Goal: Check status: Check status

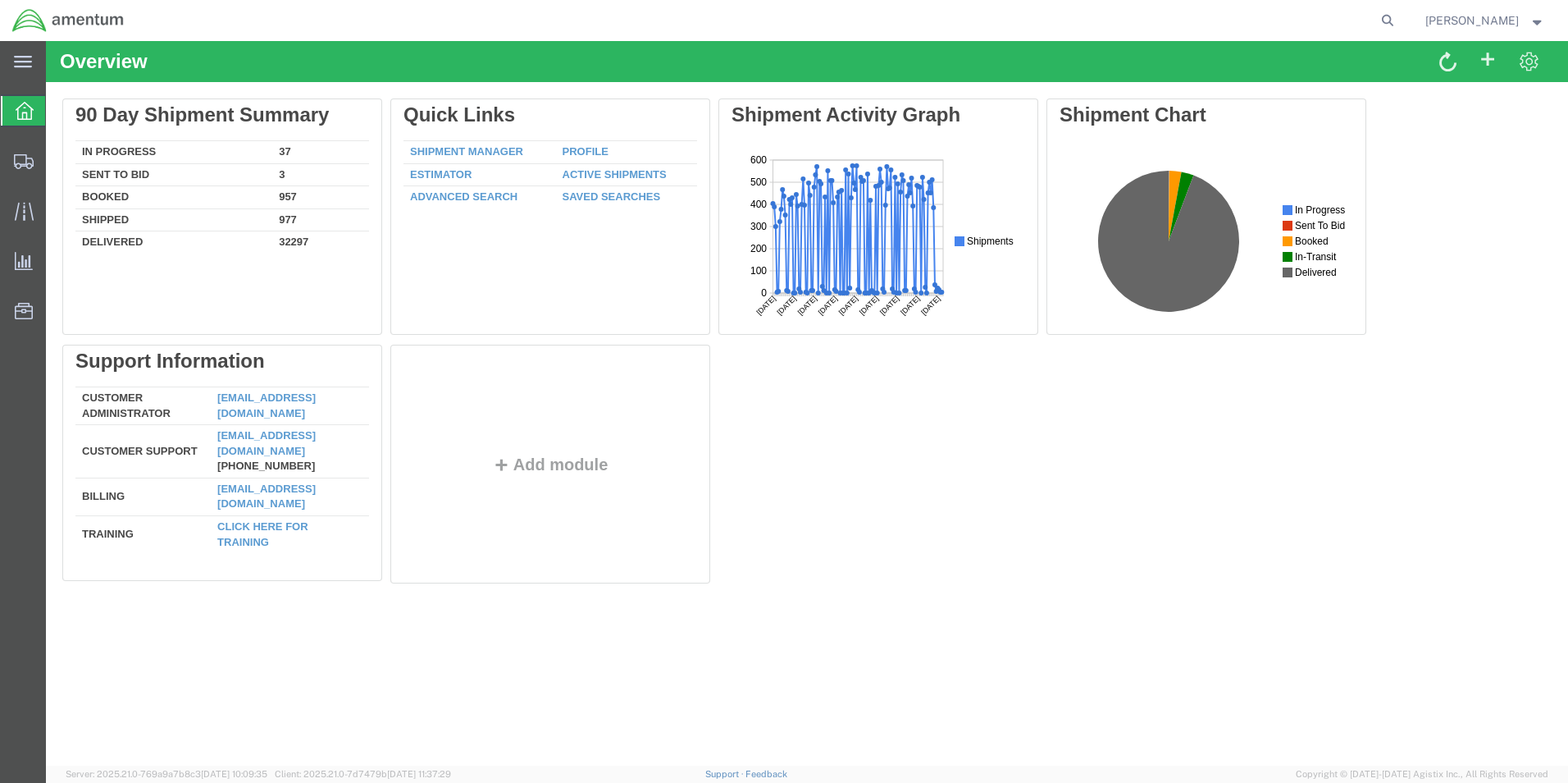
click at [1097, 19] on agx-global-search at bounding box center [1139, 20] width 525 height 41
click at [1399, 19] on icon at bounding box center [1387, 20] width 23 height 23
click at [1250, 17] on input "search" at bounding box center [1127, 20] width 498 height 39
paste input "84571303042"
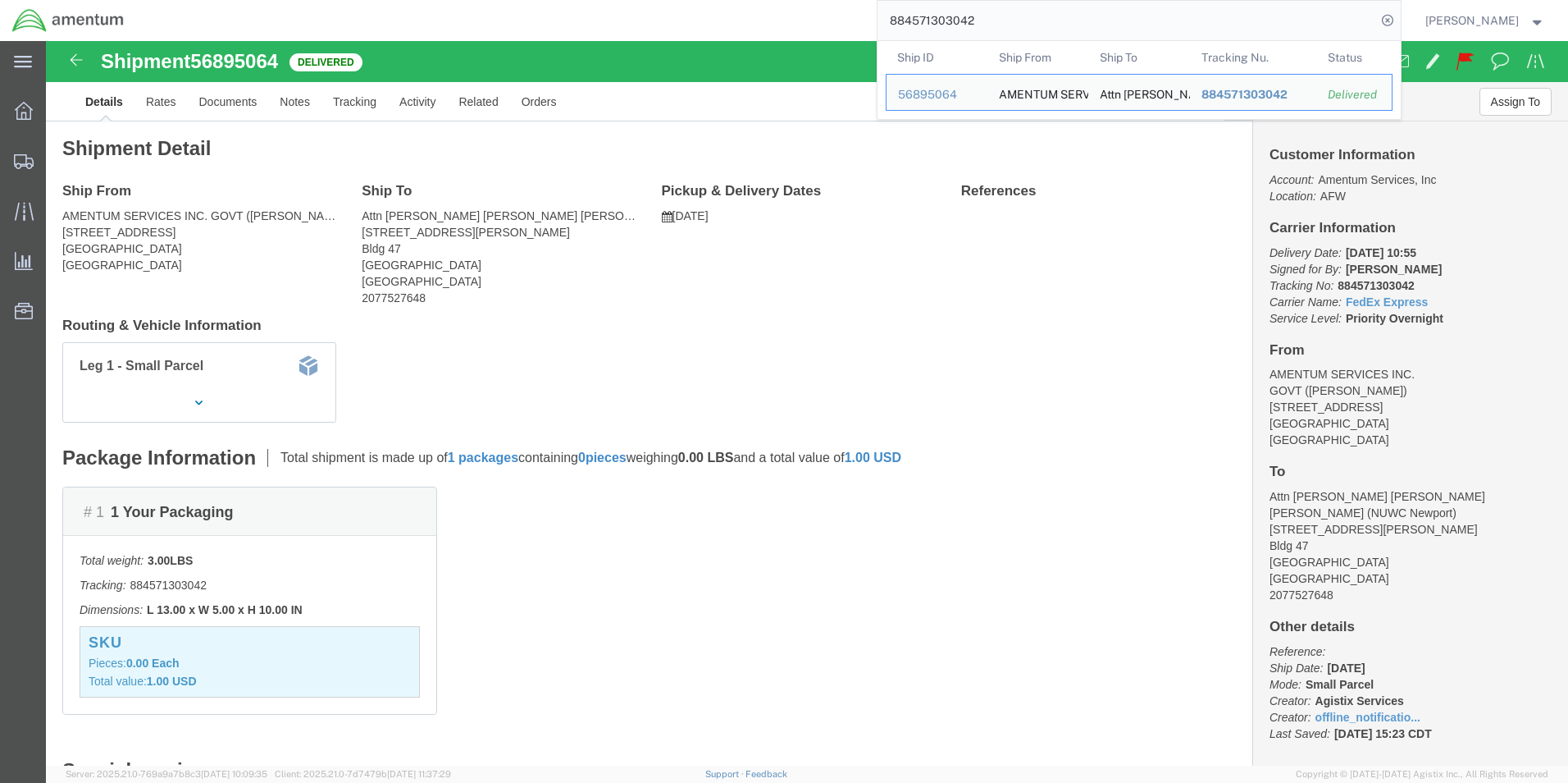
drag, startPoint x: 1016, startPoint y: 28, endPoint x: 883, endPoint y: 23, distance: 133.1
click at [883, 23] on div "884571303042 Ship ID Ship From Ship To Tracking Nu. Status Ship ID 56895064 Shi…" at bounding box center [768, 20] width 1264 height 41
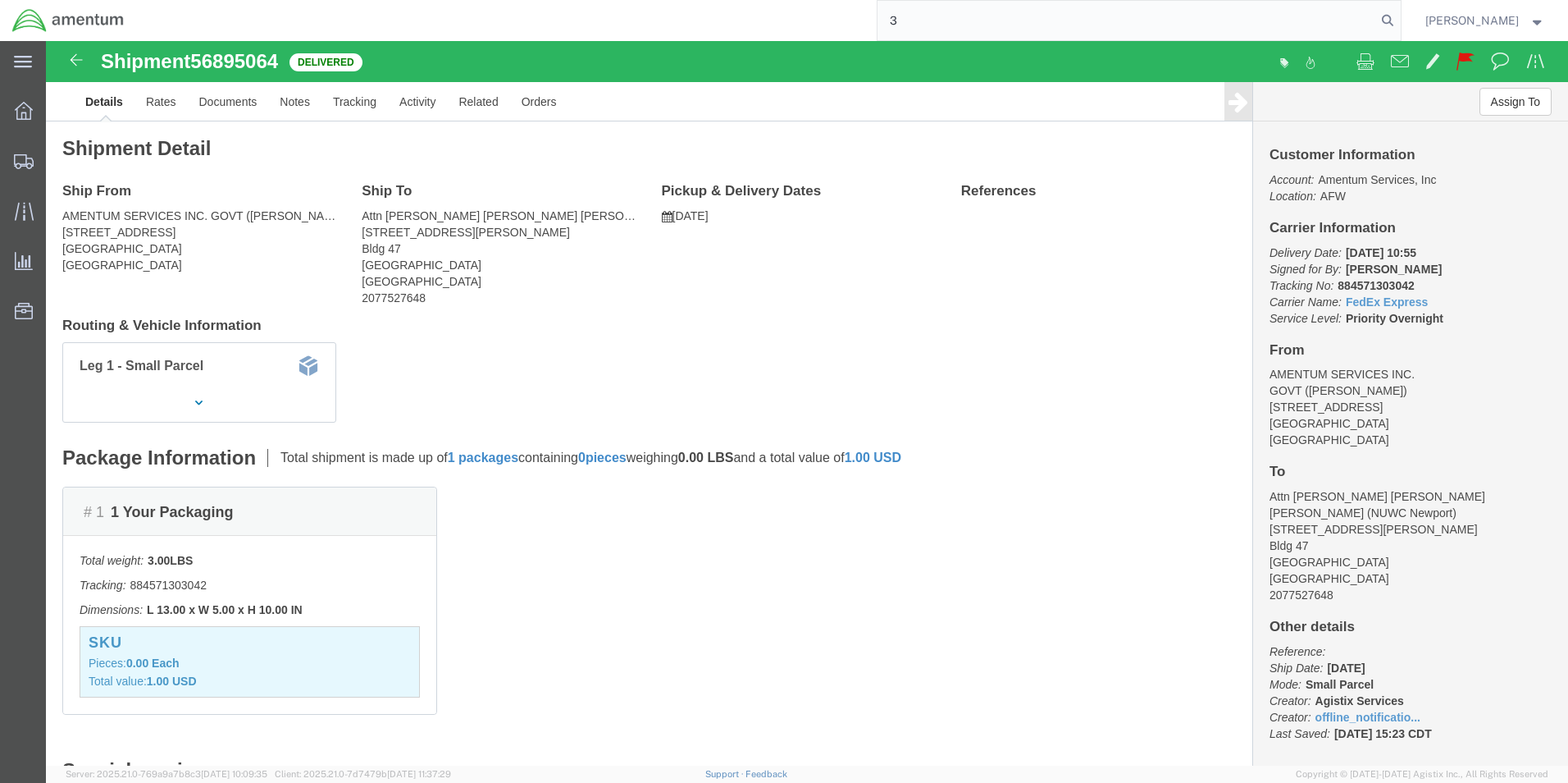
paste input "93500939736"
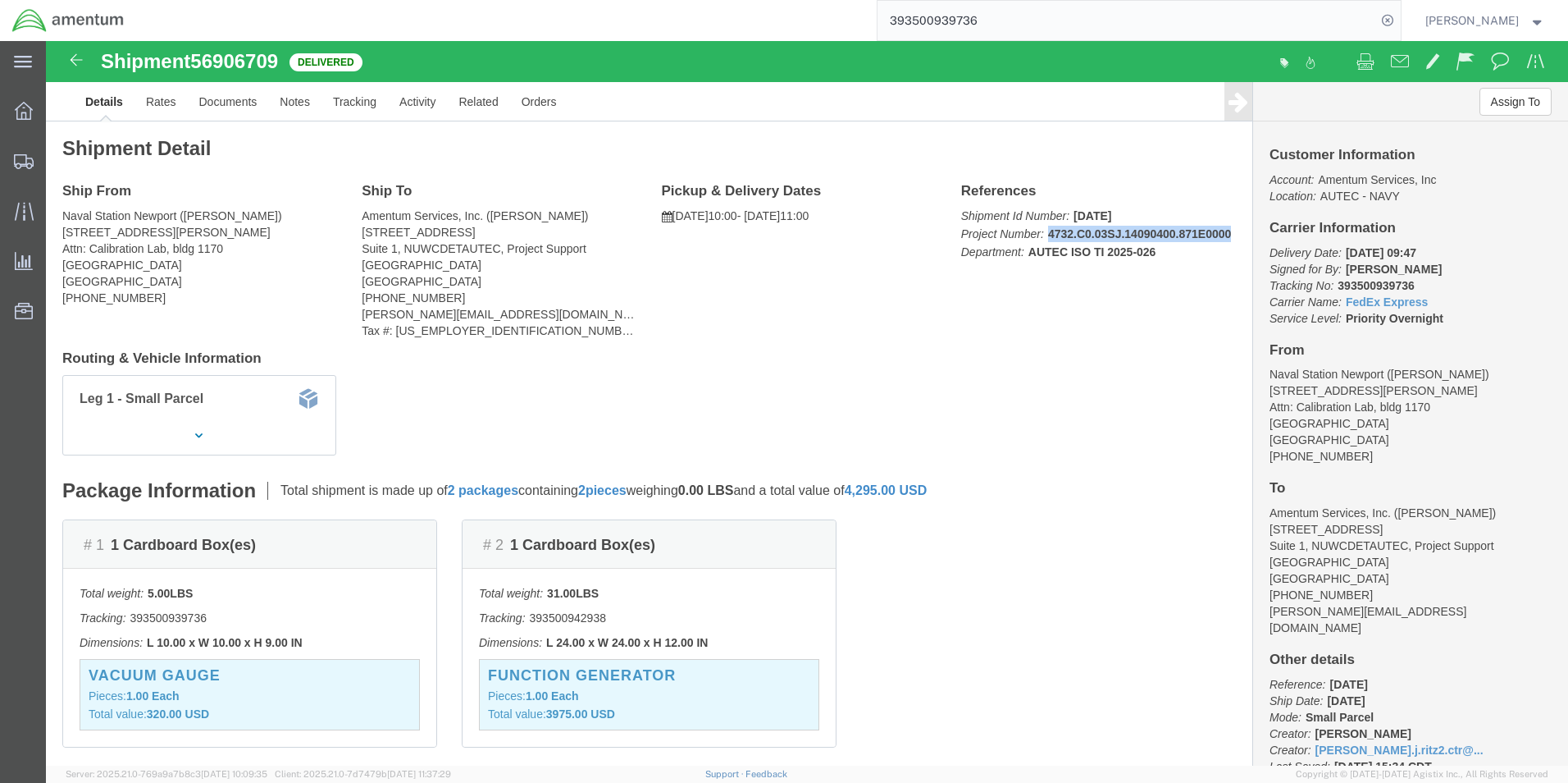
drag, startPoint x: 998, startPoint y: 192, endPoint x: 1178, endPoint y: 196, distance: 180.0
click b "4732.C0.03SJ.14090400.871E0000"
click at [1037, 29] on input "393500939736" at bounding box center [1127, 20] width 498 height 39
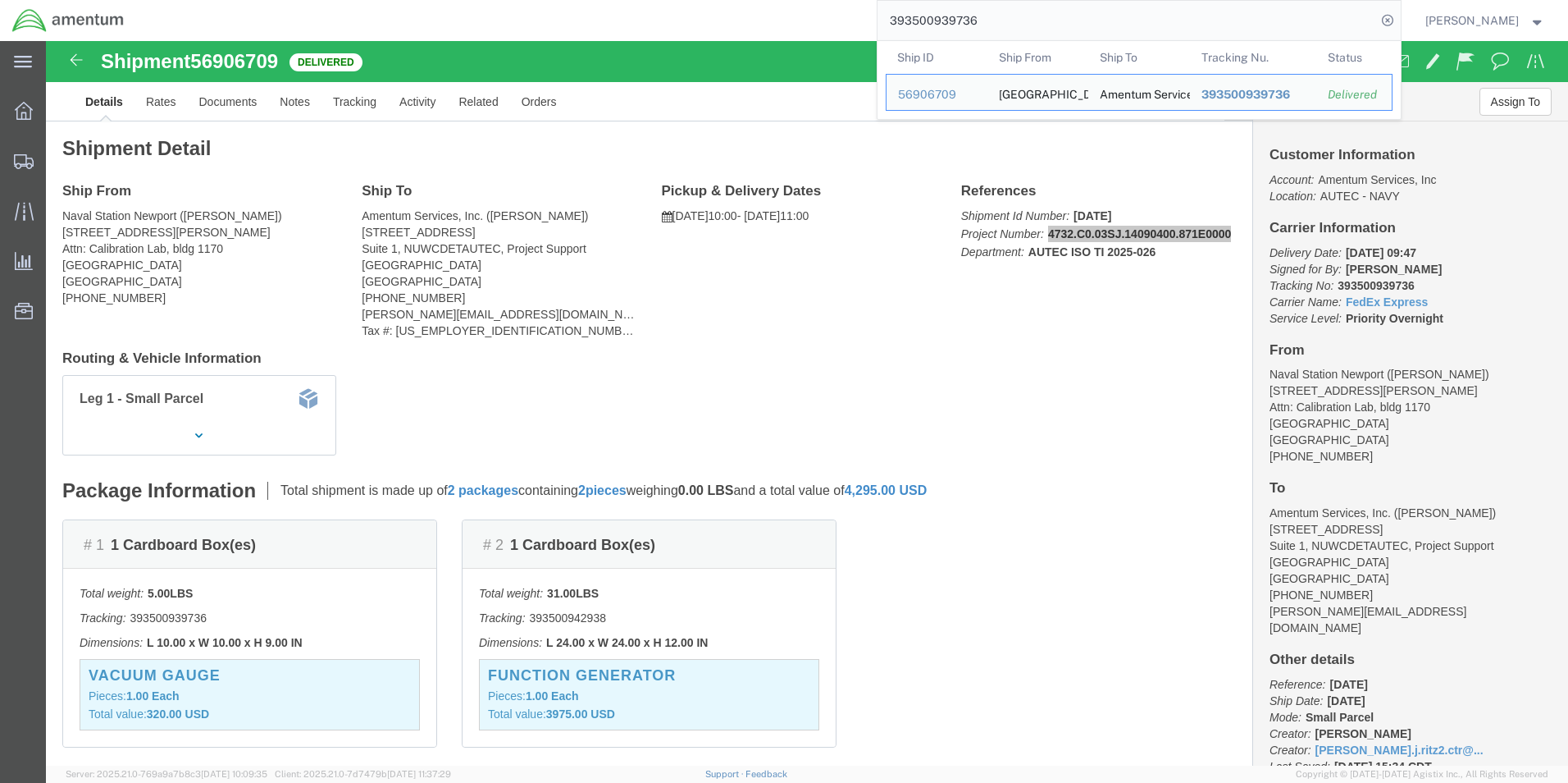
drag, startPoint x: 981, startPoint y: 21, endPoint x: 875, endPoint y: 21, distance: 106.0
click at [875, 21] on div "393500939736 Ship ID Ship From Ship To Tracking Nu. Status Ship ID 56906709 Shi…" at bounding box center [768, 20] width 1264 height 41
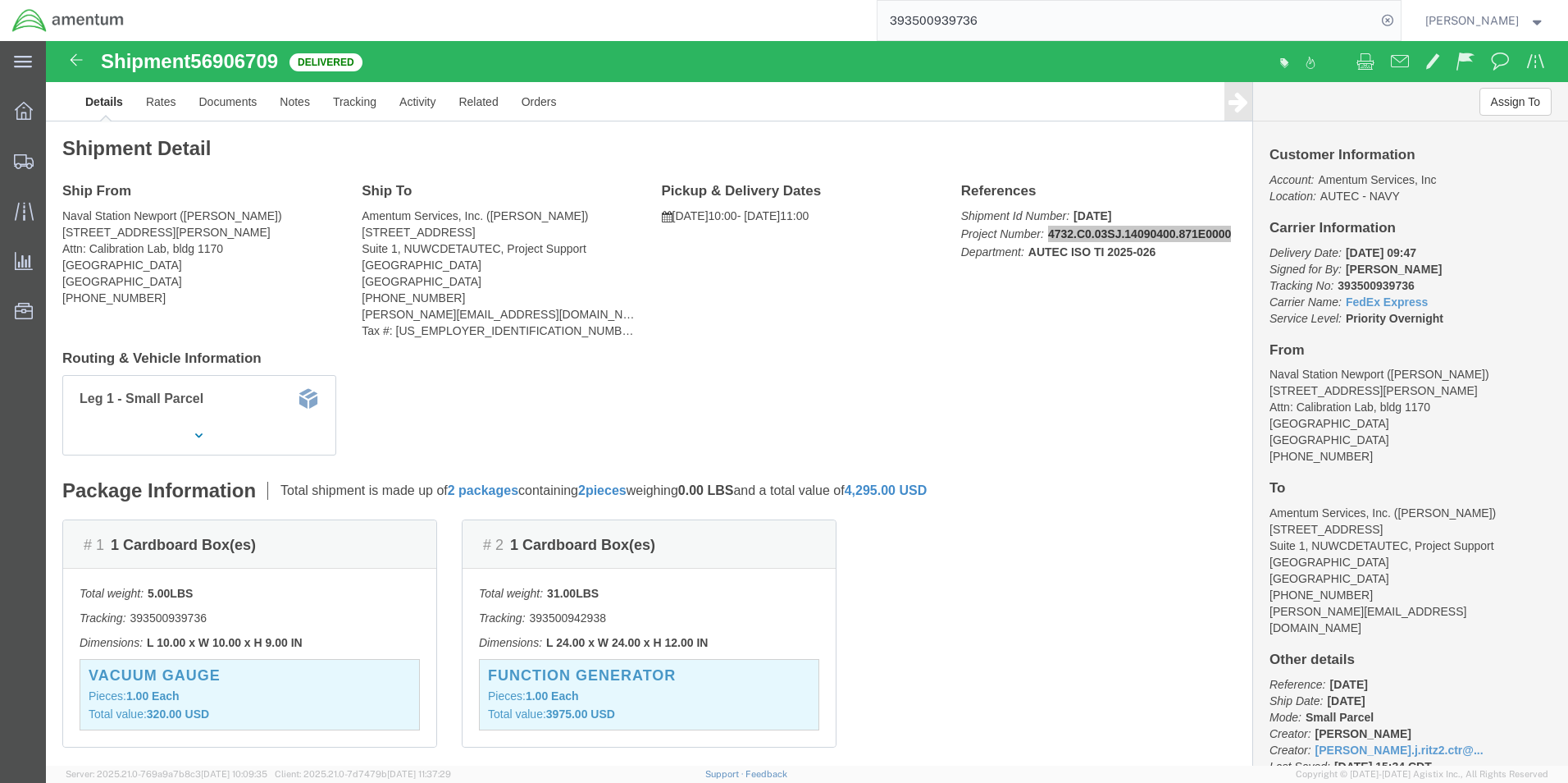
paste input "1Z7F23406641869111"
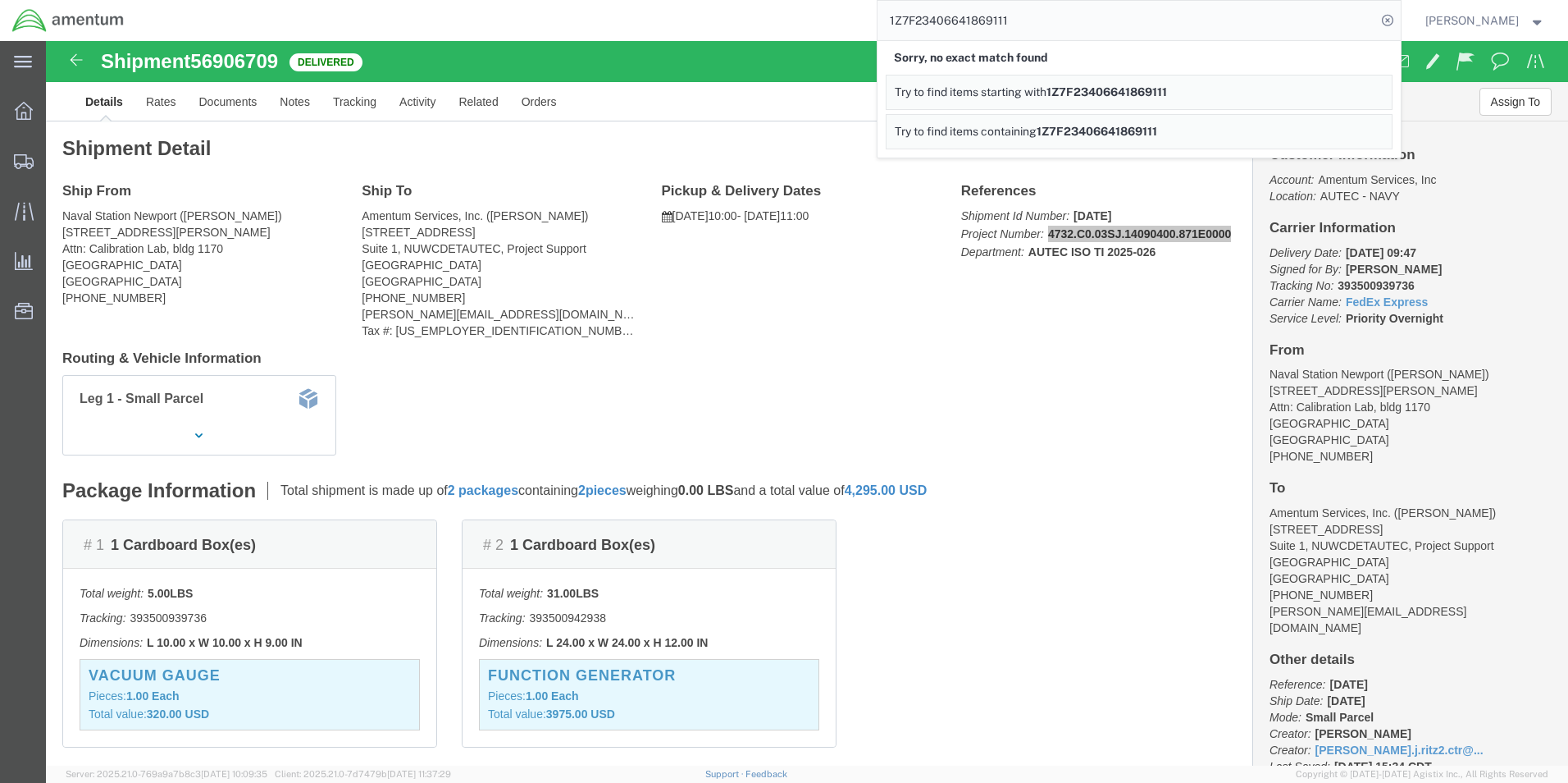
click at [1032, 23] on input "1Z7F23406641869111" at bounding box center [1127, 20] width 498 height 39
drag, startPoint x: 1028, startPoint y: 23, endPoint x: 881, endPoint y: 20, distance: 147.0
click at [882, 20] on div "1Z7F23406641869111 Sorry, no exact match found Try to find items starting with …" at bounding box center [768, 20] width 1264 height 41
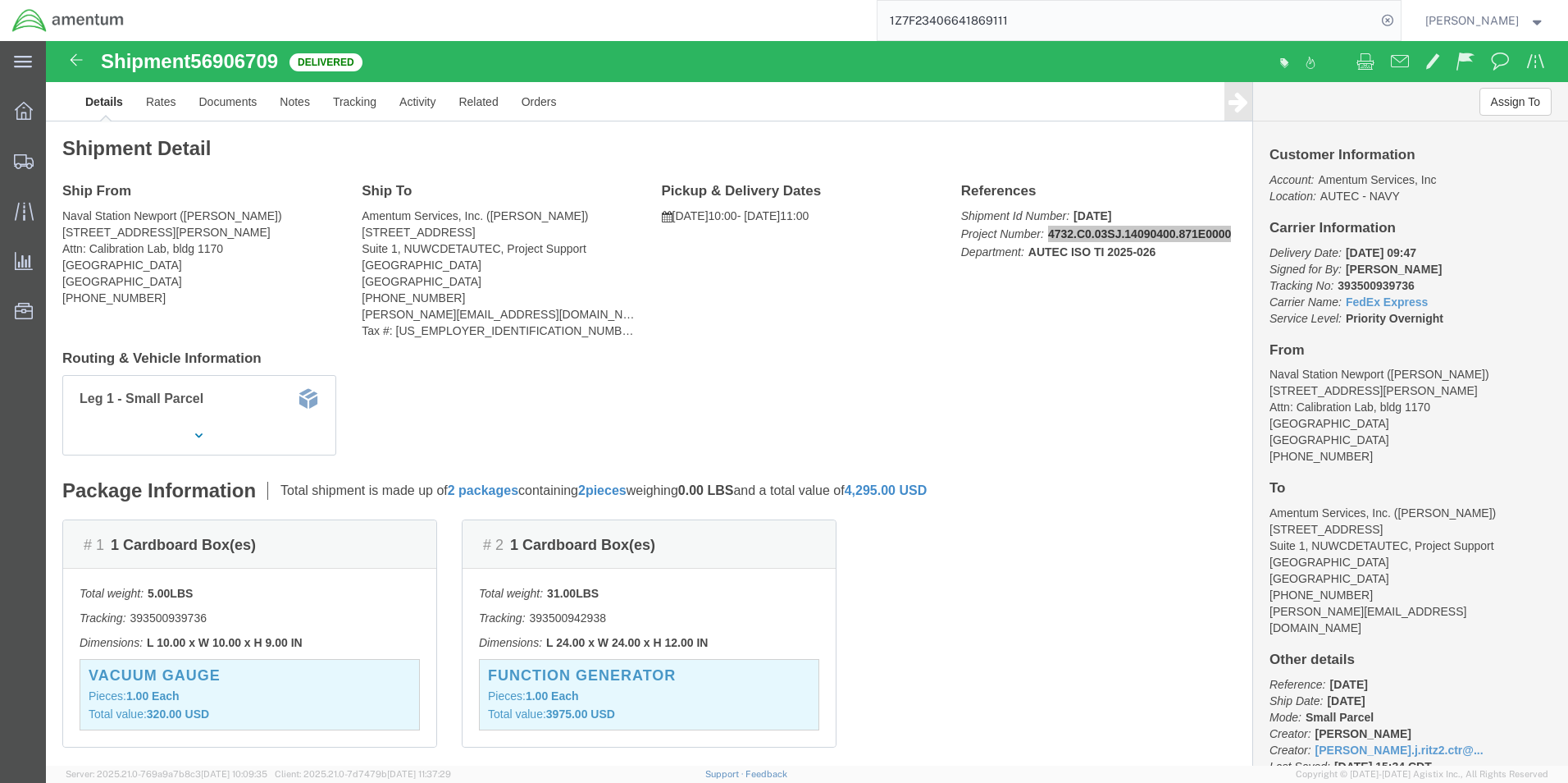
paste input "7F2340G9BQ4"
type input "7F2340G9BQ4"
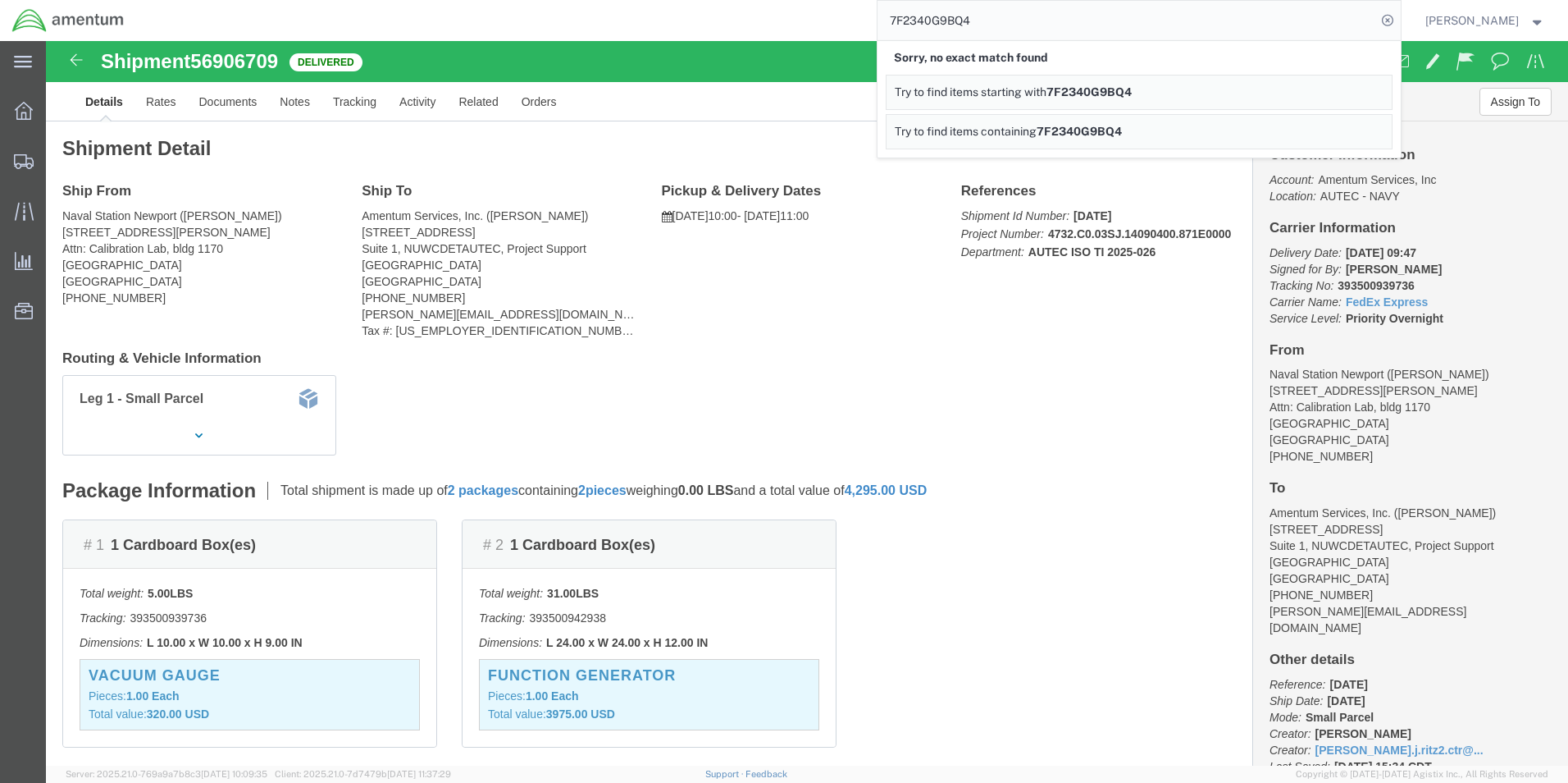
click div "Leg 1 - Small Parcel"
